Goal: Use online tool/utility: Utilize a website feature to perform a specific function

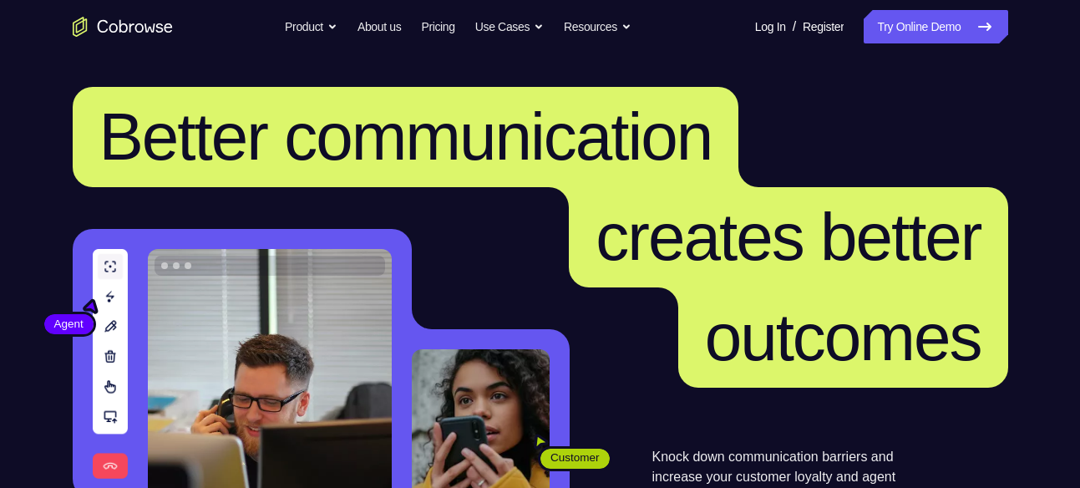
click at [881, 13] on link "Try Online Demo" at bounding box center [936, 26] width 144 height 33
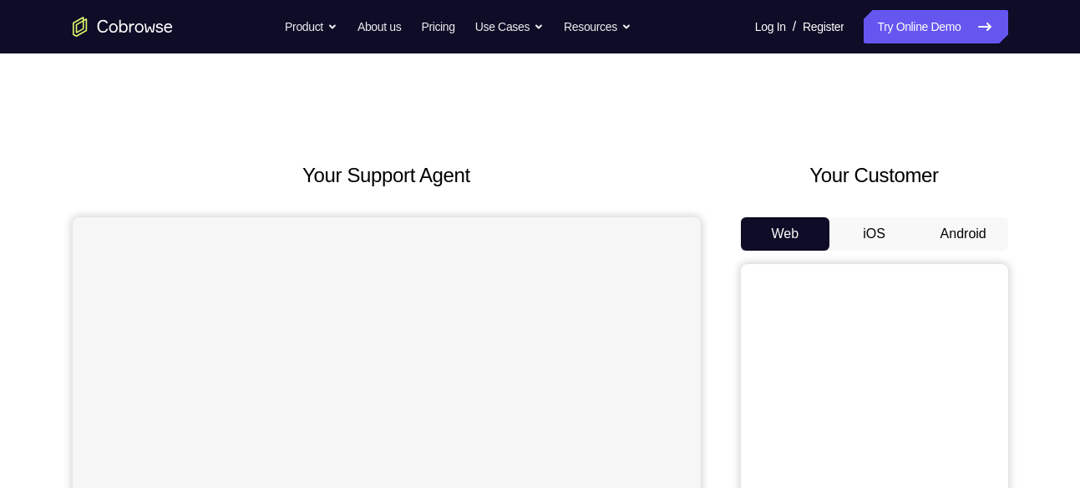
click at [882, 246] on button "iOS" at bounding box center [873, 233] width 89 height 33
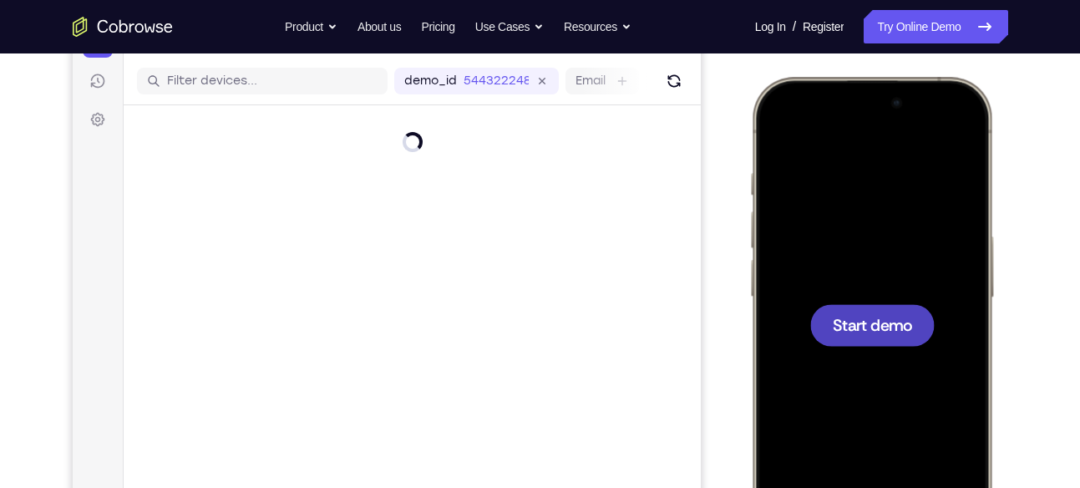
click at [884, 312] on div at bounding box center [871, 325] width 124 height 42
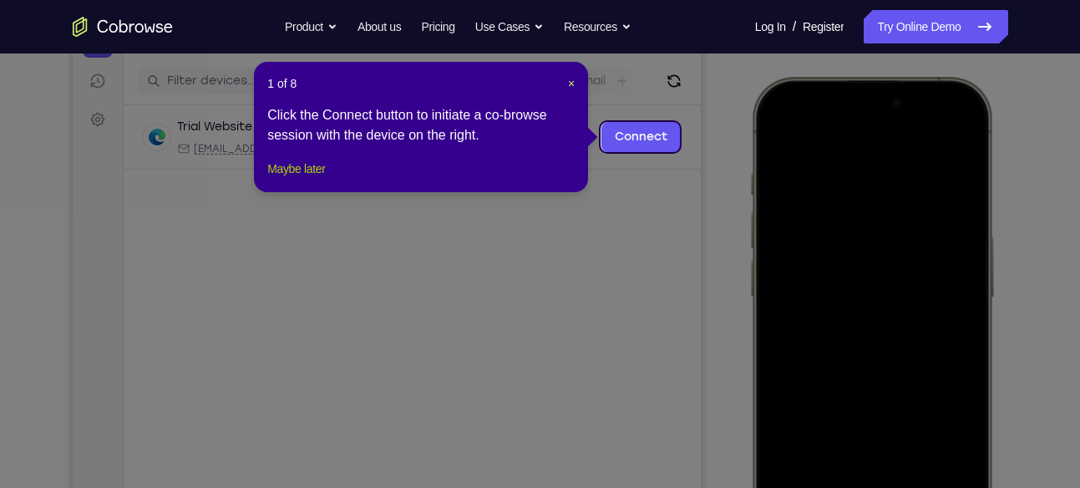
drag, startPoint x: 292, startPoint y: 185, endPoint x: 575, endPoint y: 205, distance: 283.8
click at [292, 179] on button "Maybe later" at bounding box center [296, 169] width 58 height 20
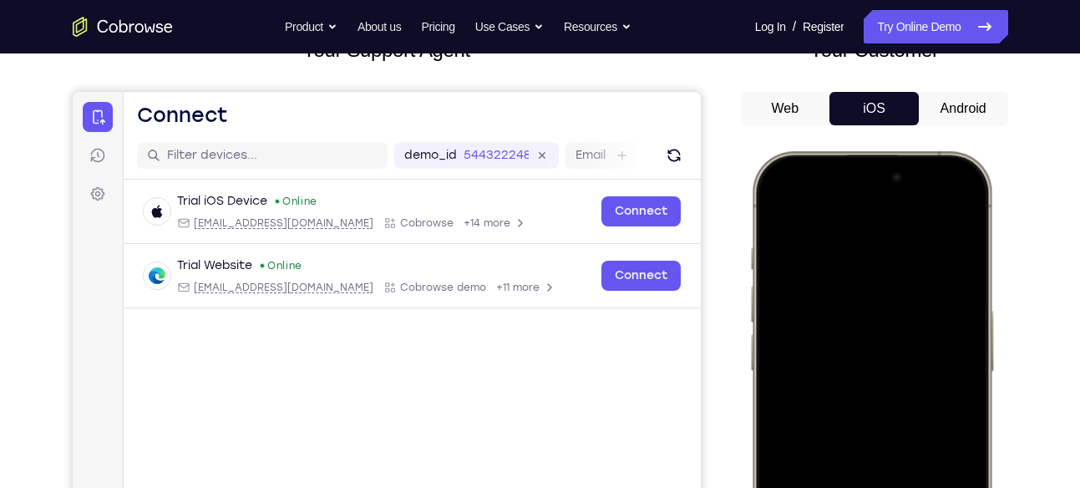
scroll to position [116, 0]
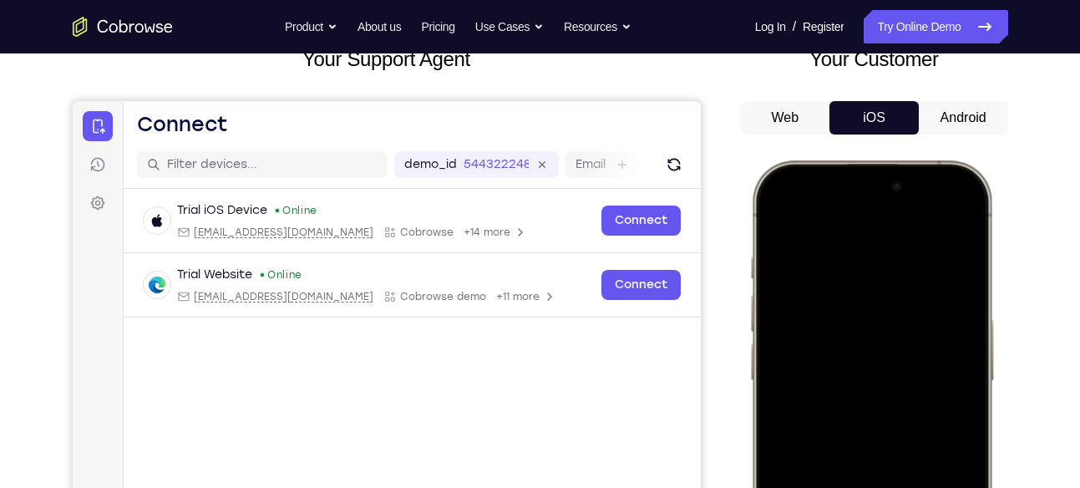
click at [948, 119] on button "Android" at bounding box center [963, 117] width 89 height 33
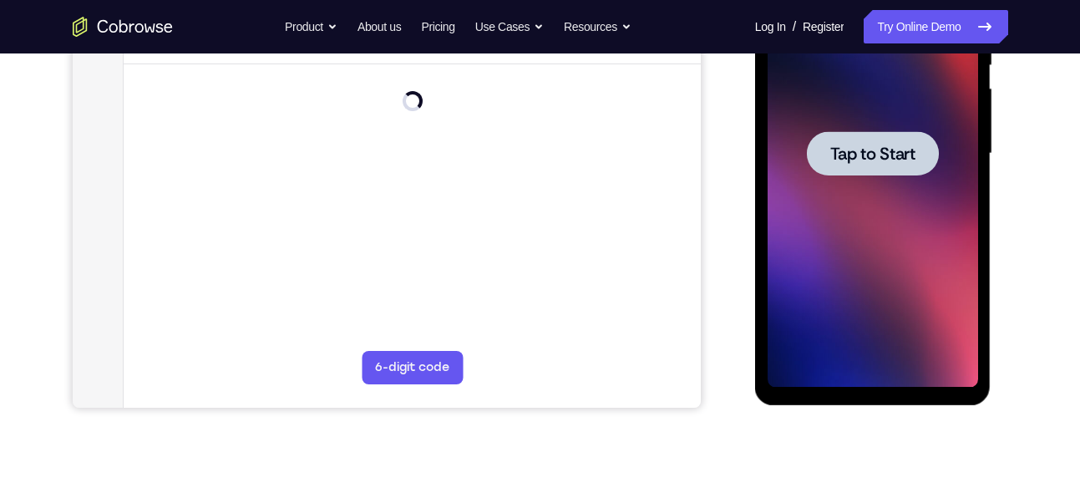
scroll to position [0, 0]
click at [927, 158] on div at bounding box center [873, 153] width 132 height 44
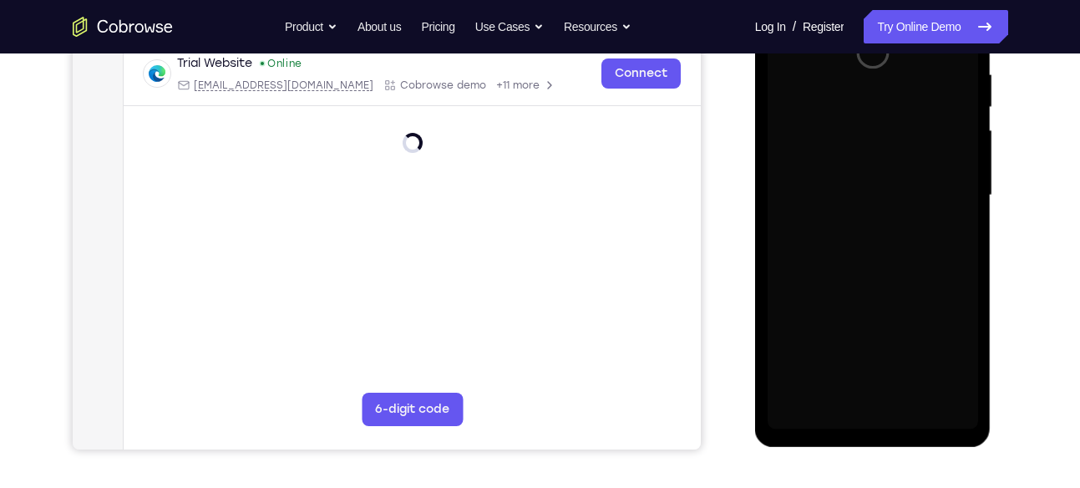
scroll to position [320, 0]
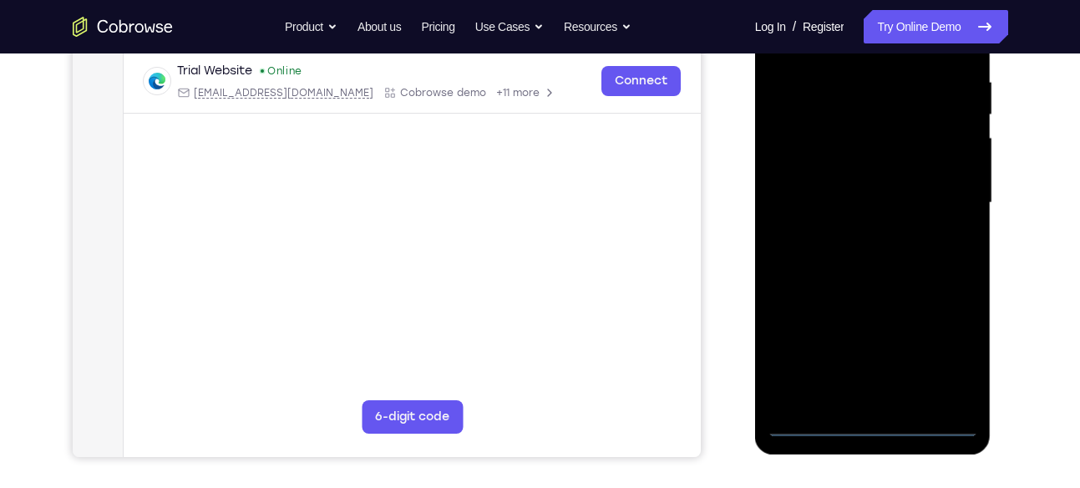
click at [873, 428] on div at bounding box center [873, 203] width 210 height 468
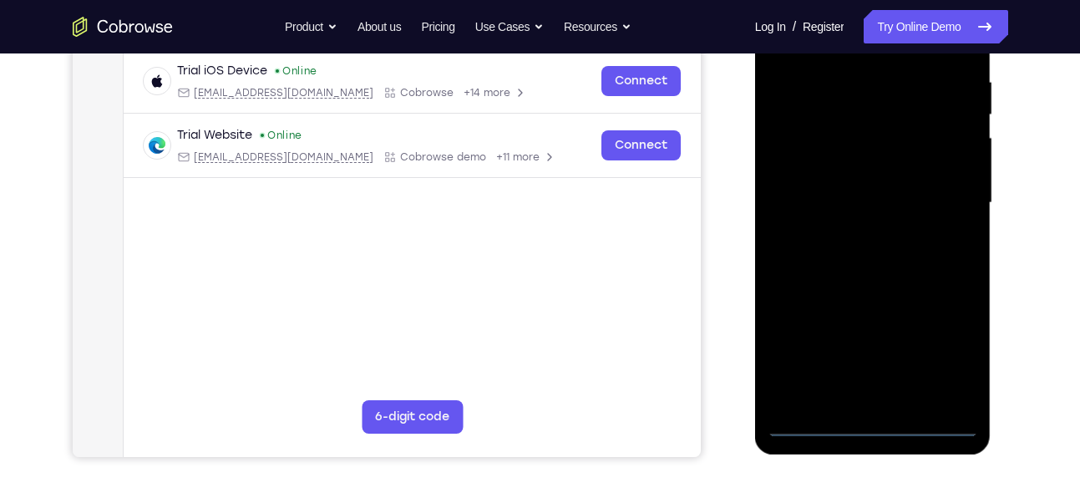
click at [938, 351] on div at bounding box center [873, 203] width 210 height 468
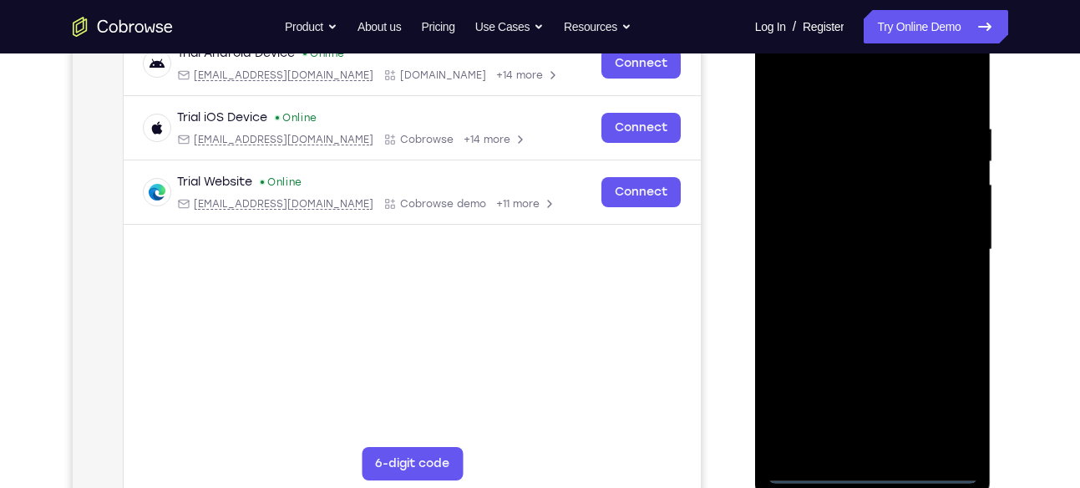
scroll to position [272, 0]
click at [845, 87] on div at bounding box center [873, 251] width 210 height 468
click at [940, 248] on div at bounding box center [873, 251] width 210 height 468
click at [855, 281] on div at bounding box center [873, 251] width 210 height 468
click at [859, 231] on div at bounding box center [873, 251] width 210 height 468
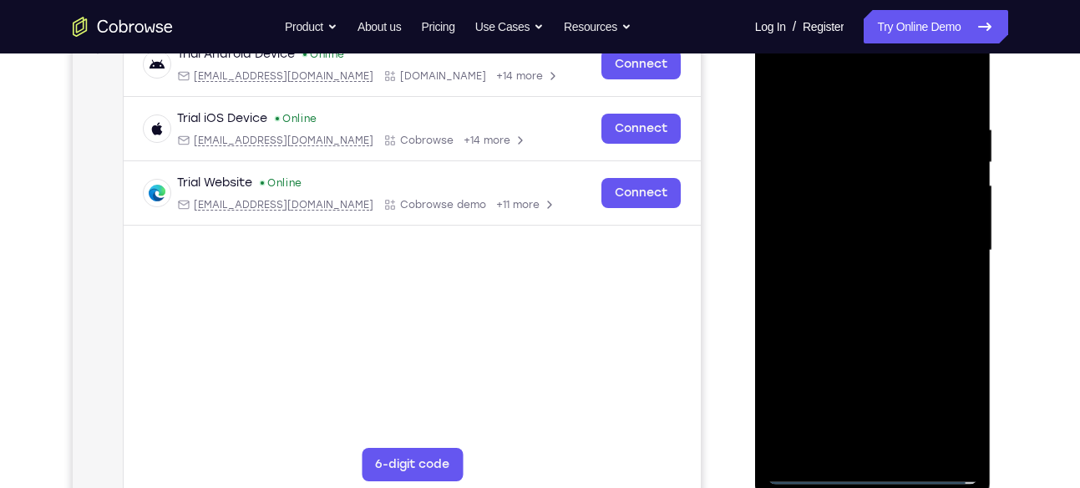
click at [817, 217] on div at bounding box center [873, 251] width 210 height 468
click at [843, 244] on div at bounding box center [873, 251] width 210 height 468
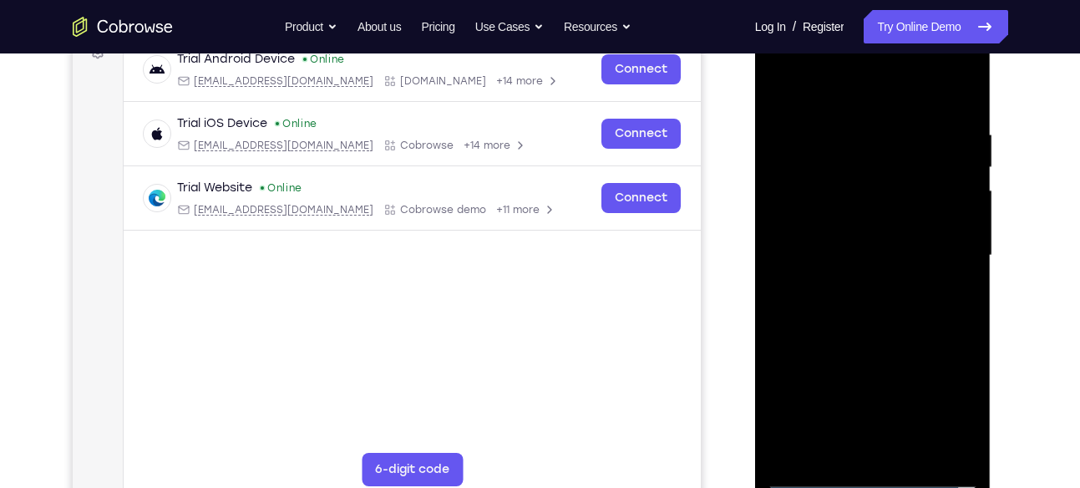
scroll to position [268, 0]
click at [843, 304] on div at bounding box center [873, 255] width 210 height 468
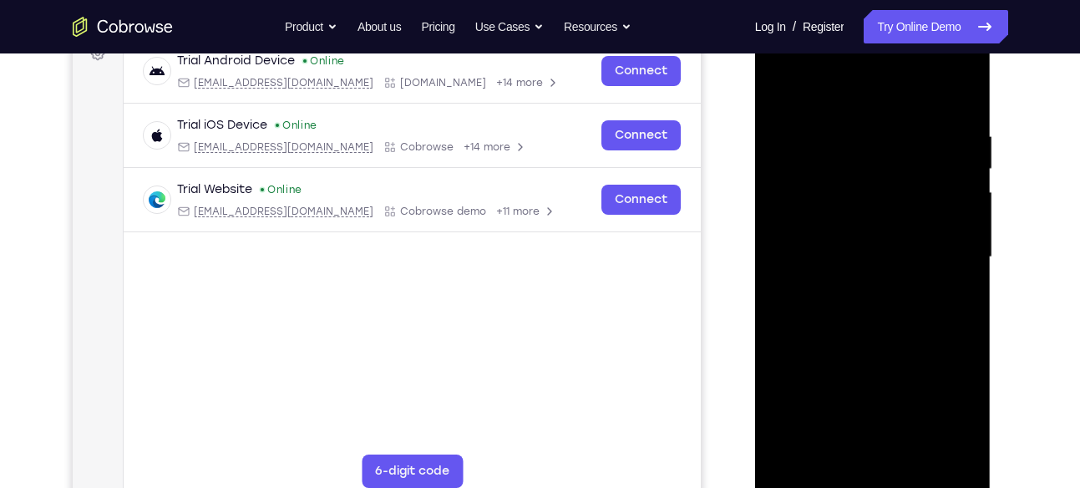
scroll to position [265, 0]
click at [890, 329] on div at bounding box center [873, 258] width 210 height 468
click at [943, 60] on div at bounding box center [873, 258] width 210 height 468
click at [783, 63] on div at bounding box center [873, 258] width 210 height 468
click at [803, 202] on div at bounding box center [873, 258] width 210 height 468
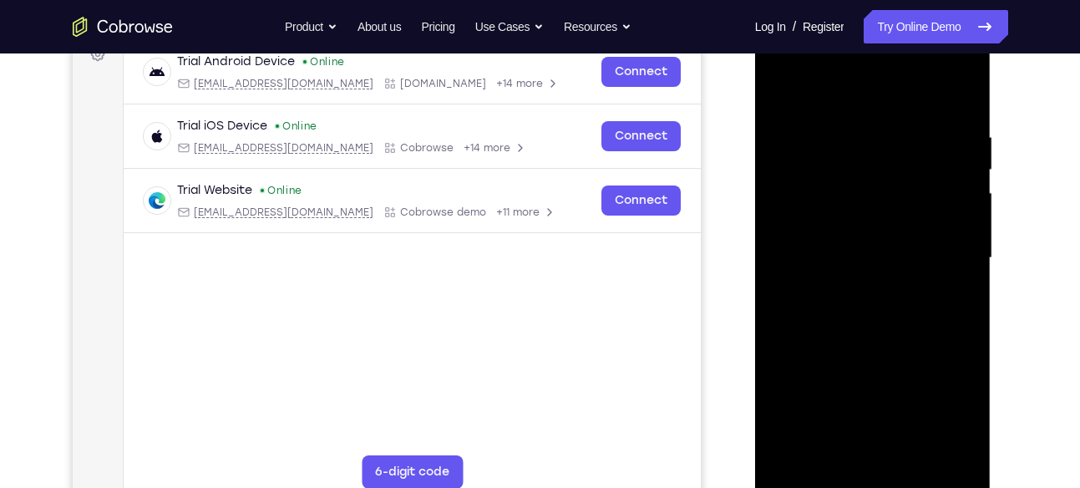
click at [945, 449] on div at bounding box center [873, 258] width 210 height 468
click at [785, 89] on div at bounding box center [873, 258] width 210 height 468
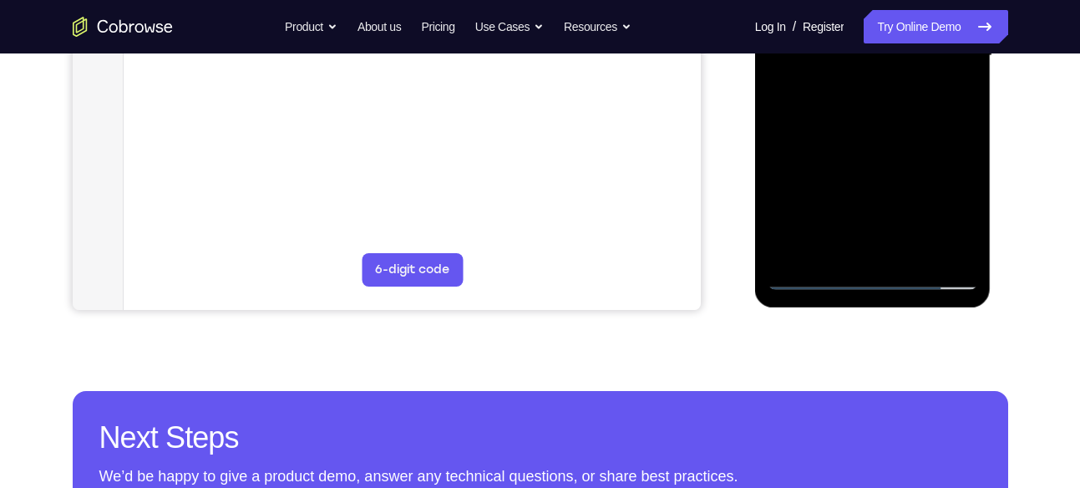
scroll to position [270, 0]
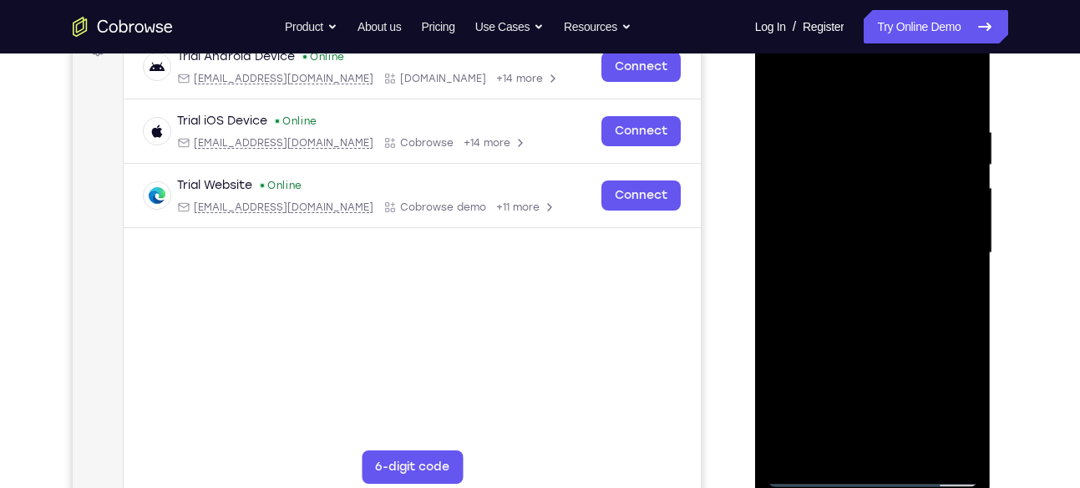
drag, startPoint x: 855, startPoint y: 321, endPoint x: 861, endPoint y: 137, distance: 183.8
click at [861, 137] on div at bounding box center [873, 253] width 210 height 468
drag, startPoint x: 832, startPoint y: 397, endPoint x: 869, endPoint y: 180, distance: 219.5
click at [869, 180] on div at bounding box center [873, 253] width 210 height 468
drag, startPoint x: 843, startPoint y: 422, endPoint x: 886, endPoint y: 144, distance: 281.3
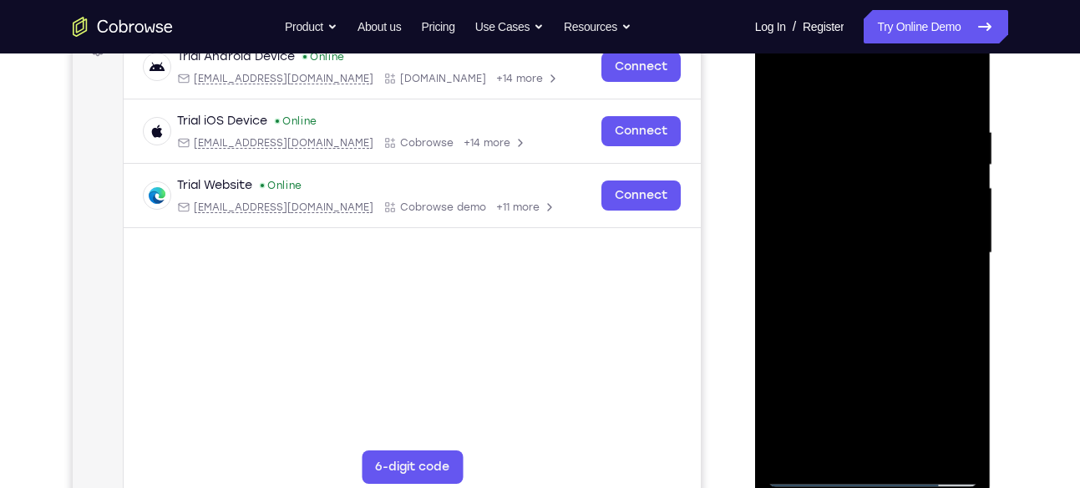
click at [886, 144] on div at bounding box center [873, 253] width 210 height 468
drag, startPoint x: 842, startPoint y: 399, endPoint x: 866, endPoint y: 137, distance: 263.4
click at [866, 137] on div at bounding box center [873, 253] width 210 height 468
click at [802, 401] on div at bounding box center [873, 253] width 210 height 468
click at [894, 275] on div at bounding box center [873, 253] width 210 height 468
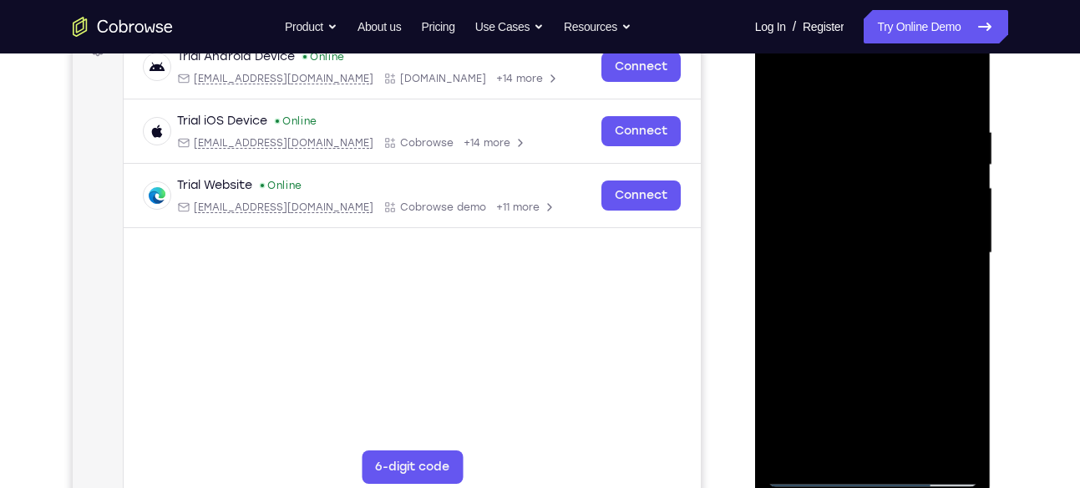
click at [904, 322] on div at bounding box center [873, 253] width 210 height 468
click at [884, 246] on div at bounding box center [873, 253] width 210 height 468
click at [855, 231] on div at bounding box center [873, 253] width 210 height 468
click at [862, 262] on div at bounding box center [873, 253] width 210 height 468
click at [895, 317] on div at bounding box center [873, 253] width 210 height 468
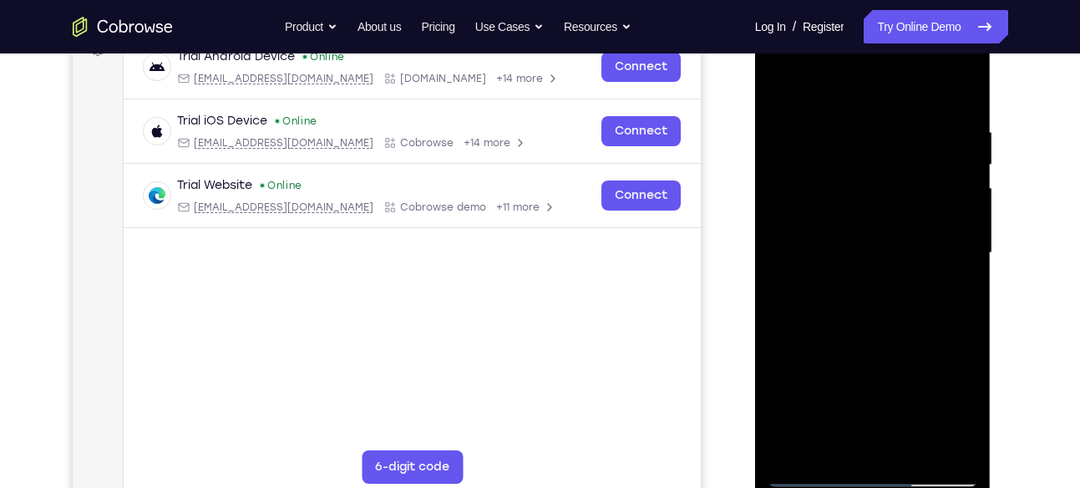
click at [859, 255] on div at bounding box center [873, 253] width 210 height 468
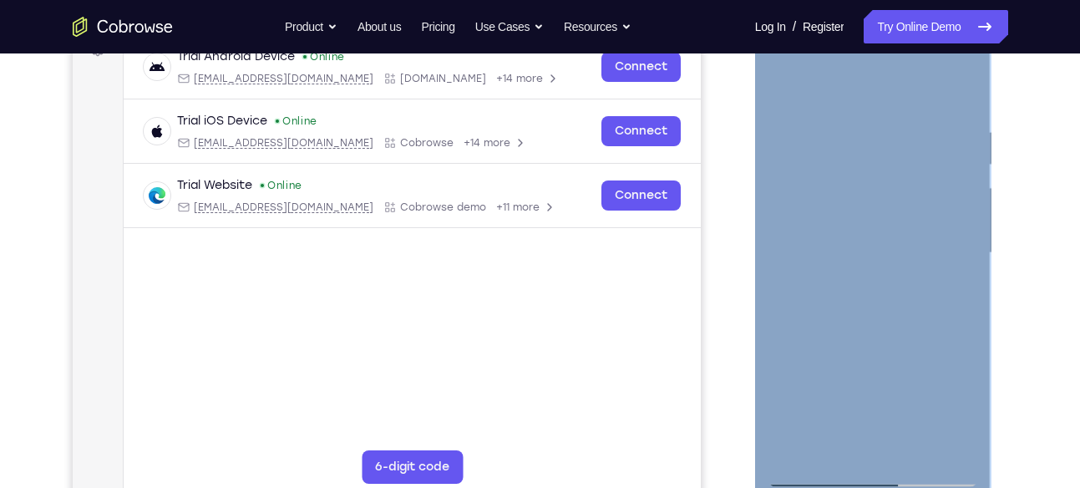
click at [840, 265] on div at bounding box center [873, 253] width 210 height 468
click at [840, 316] on div at bounding box center [873, 253] width 210 height 468
click at [867, 301] on div at bounding box center [873, 253] width 210 height 468
click at [888, 306] on div at bounding box center [873, 253] width 210 height 468
click at [849, 277] on div at bounding box center [873, 253] width 210 height 468
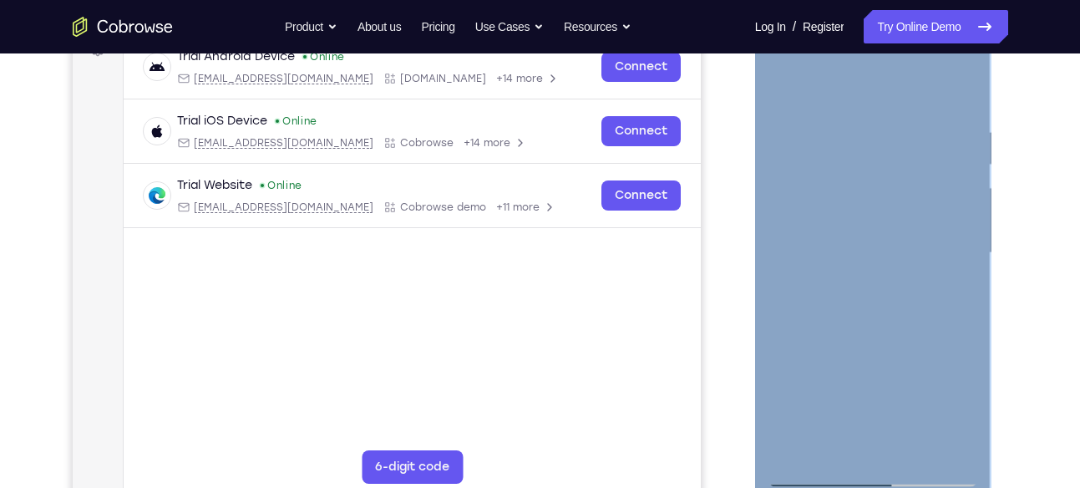
click at [955, 229] on div at bounding box center [873, 253] width 210 height 468
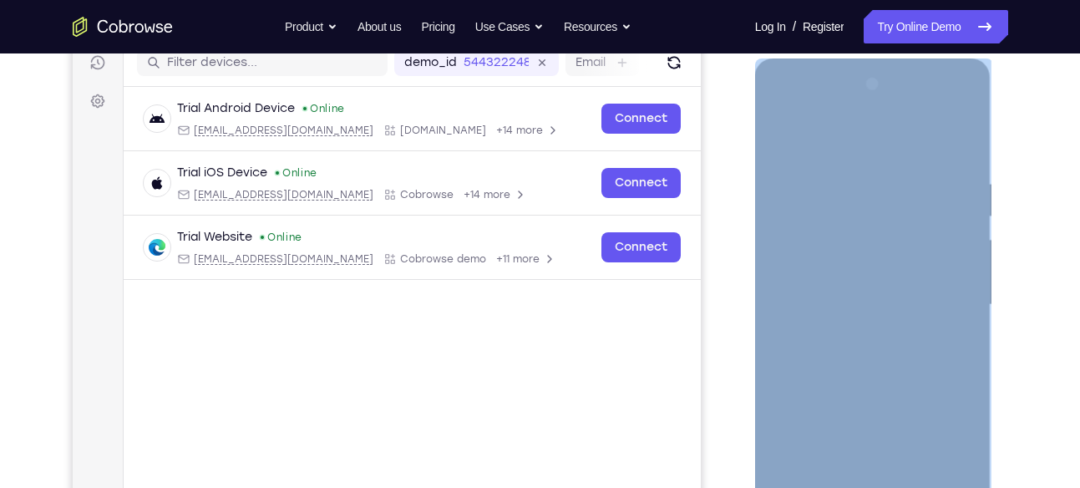
scroll to position [217, 0]
click at [781, 132] on div at bounding box center [873, 306] width 210 height 468
click at [902, 355] on div at bounding box center [873, 306] width 210 height 468
click at [805, 252] on div at bounding box center [873, 306] width 210 height 468
click at [870, 375] on div at bounding box center [873, 306] width 210 height 468
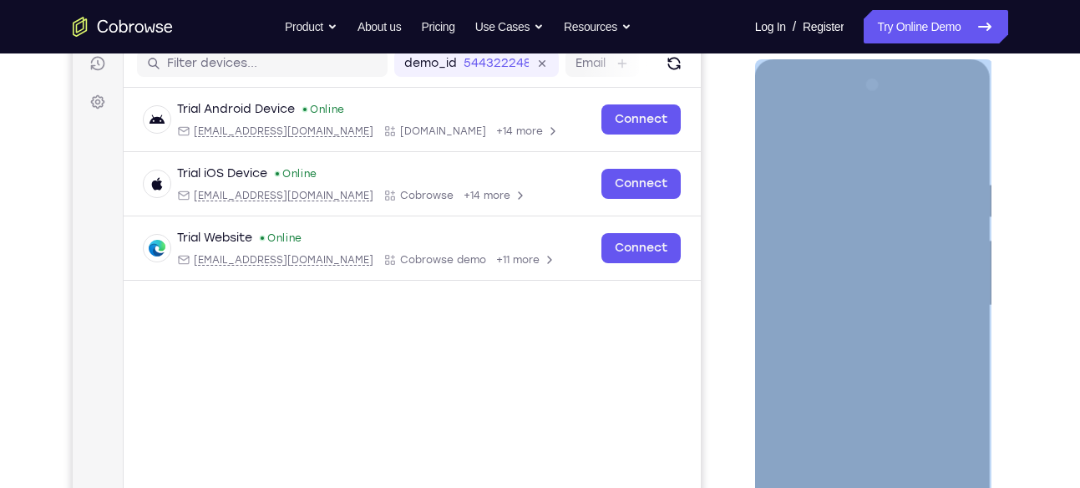
click at [888, 246] on div at bounding box center [873, 306] width 210 height 468
click at [953, 254] on div at bounding box center [873, 306] width 210 height 468
click at [904, 293] on div at bounding box center [873, 306] width 210 height 468
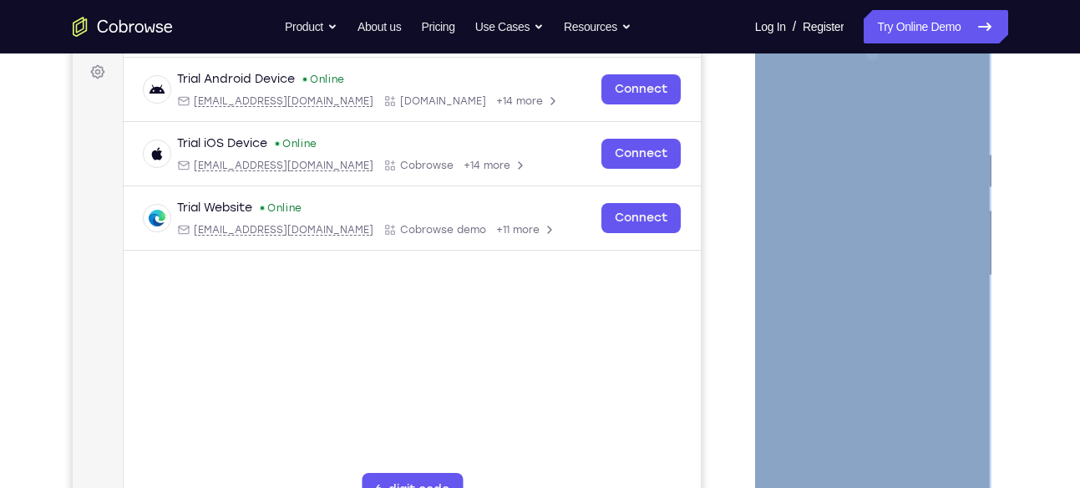
scroll to position [246, 0]
click at [857, 143] on div at bounding box center [873, 277] width 210 height 468
click at [955, 119] on div at bounding box center [873, 277] width 210 height 468
click at [892, 344] on div at bounding box center [873, 277] width 210 height 468
